Goal: Find specific page/section

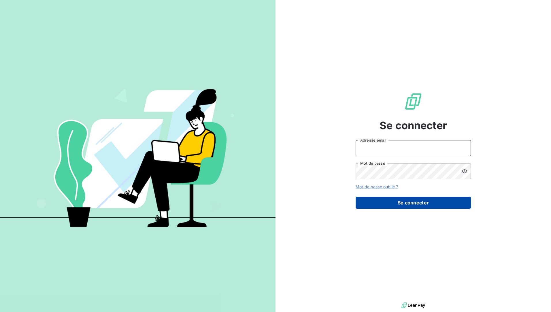
type input "[DOMAIN_NAME][EMAIL_ADDRESS][DOMAIN_NAME]"
click at [415, 205] on button "Se connecter" at bounding box center [412, 202] width 115 height 12
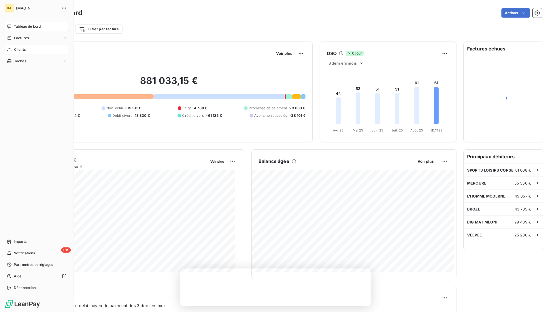
click at [24, 49] on span "Clients" at bounding box center [20, 49] width 12 height 5
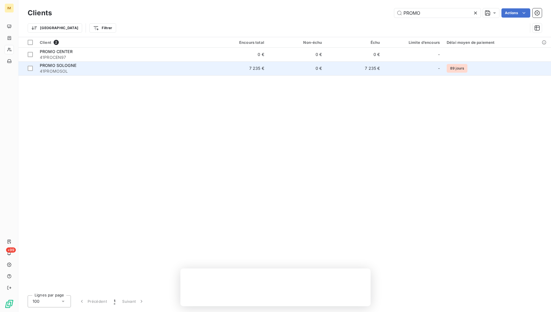
type input "PROMO"
click at [110, 68] on div "PROMO SOLOGNE" at bounding box center [123, 65] width 166 height 6
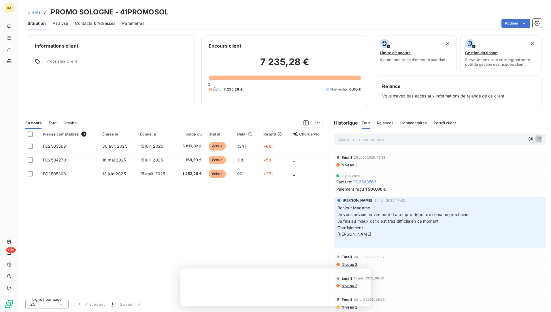
click at [382, 124] on span "Relances" at bounding box center [385, 122] width 16 height 5
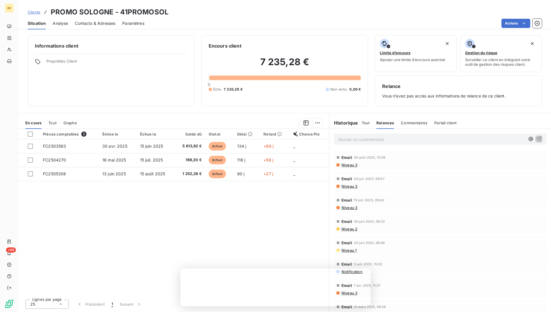
click at [364, 123] on span "Tout" at bounding box center [365, 122] width 8 height 5
